Goal: Find specific page/section: Find specific page/section

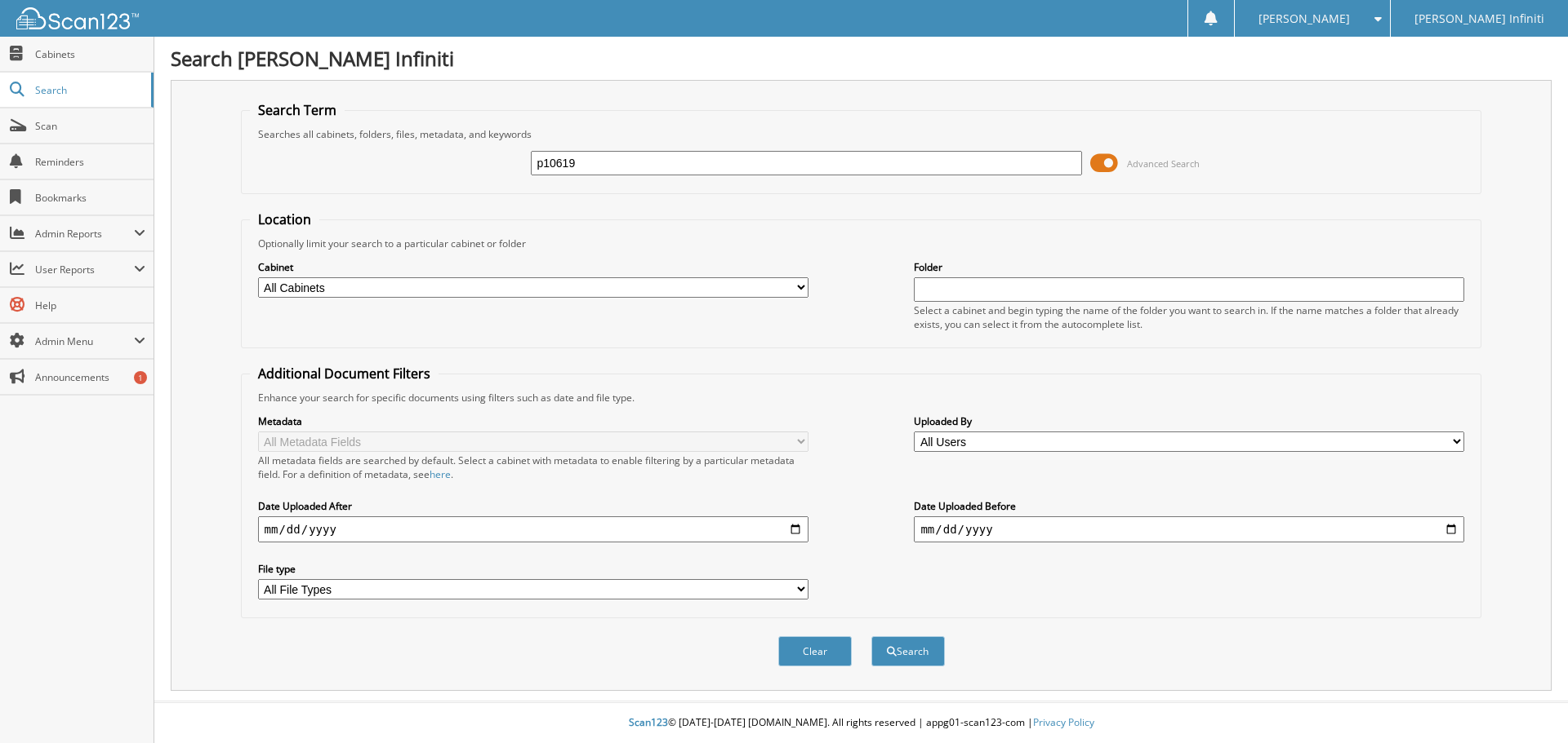
type input "p10619"
click at [871, 636] on button "Search" at bounding box center [908, 652] width 74 height 30
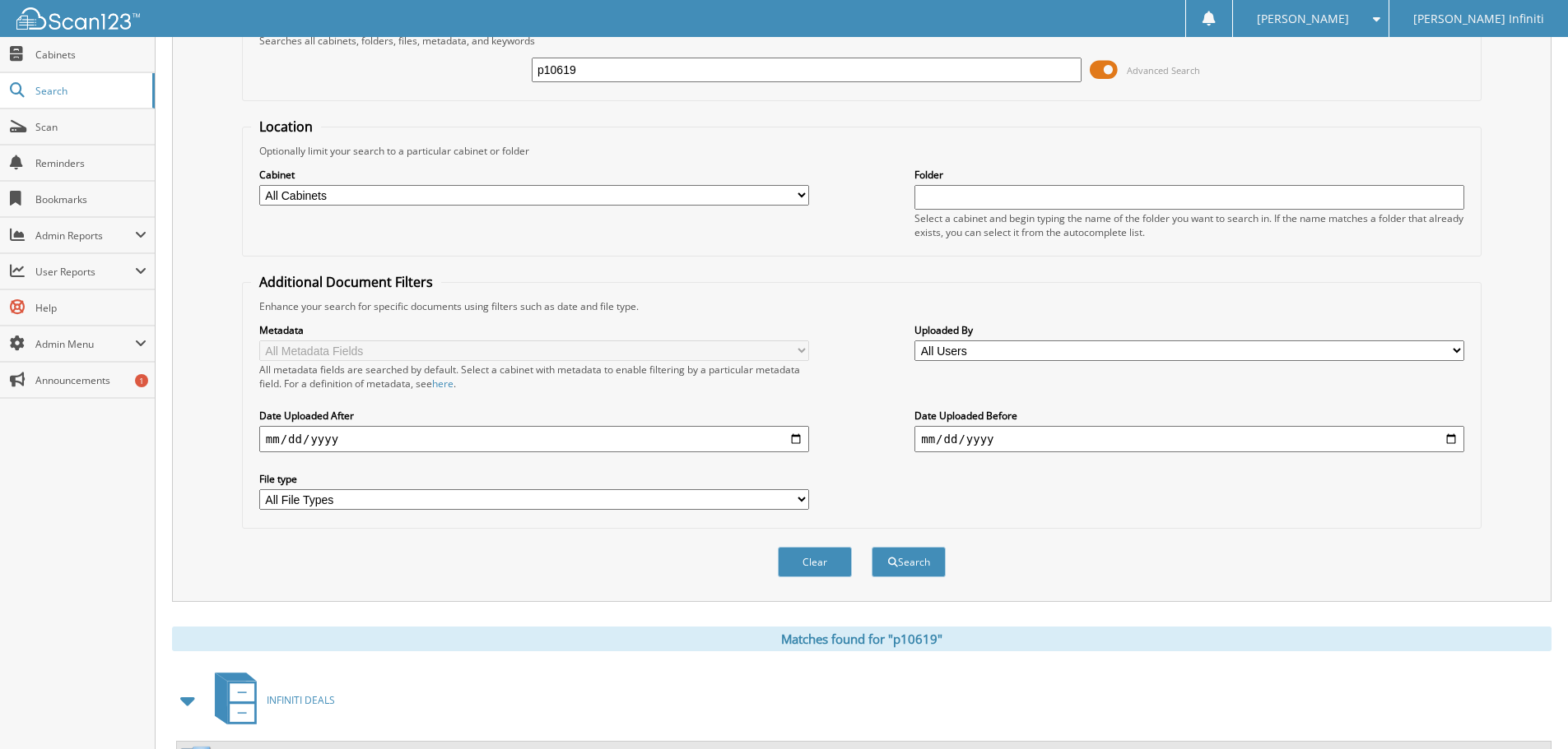
scroll to position [235, 0]
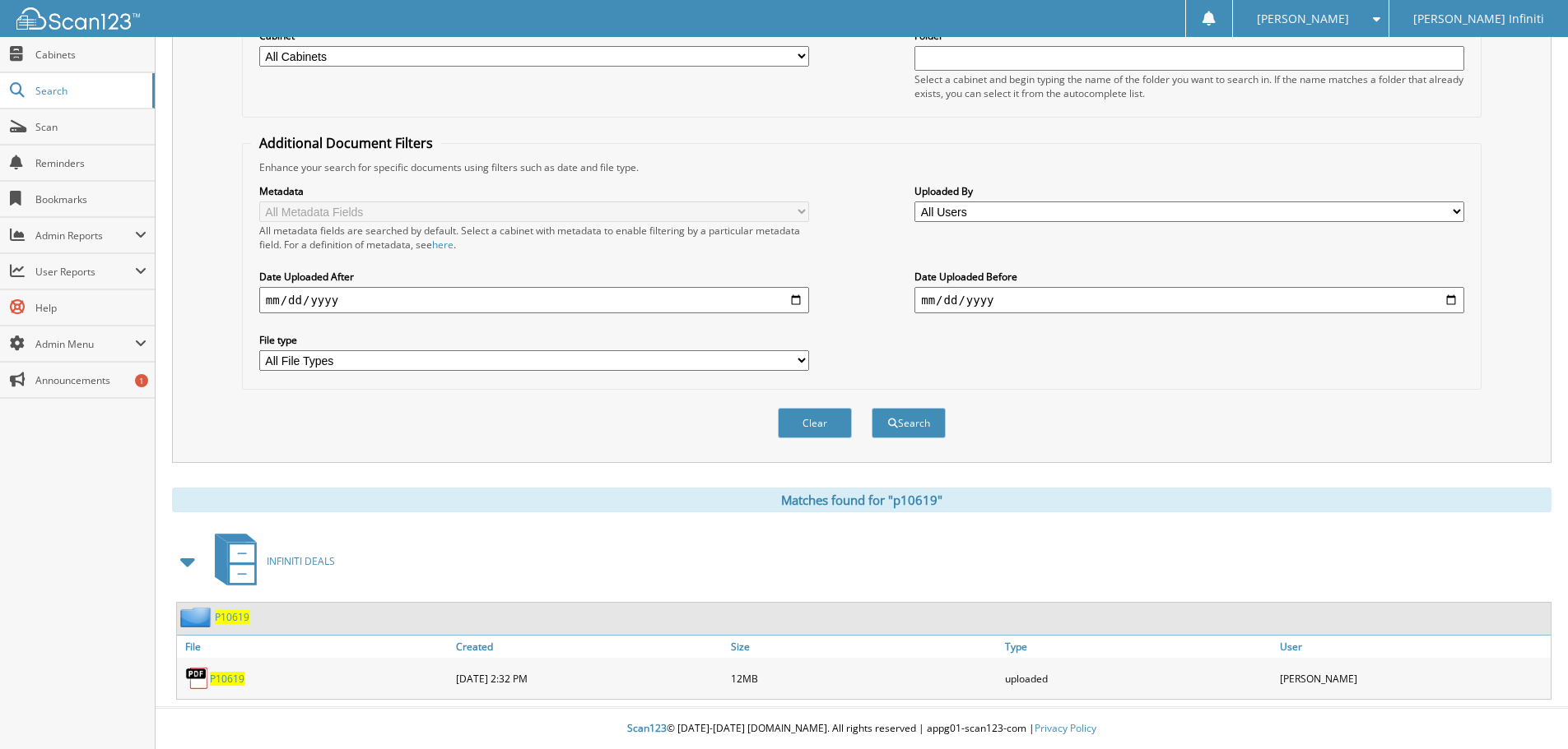
click at [236, 680] on span "P10619" at bounding box center [227, 679] width 34 height 14
click at [229, 676] on span "P10619" at bounding box center [227, 679] width 34 height 14
